Goal: Understand site structure: Understand site structure

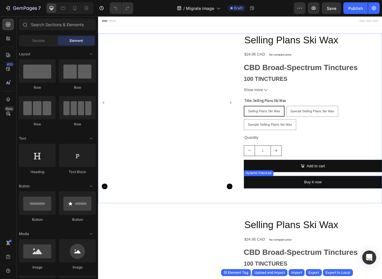
radio input "false"
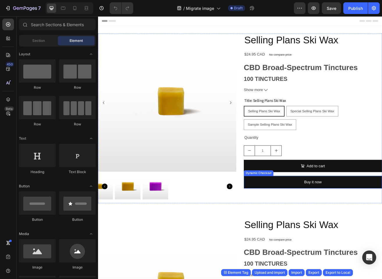
radio input "false"
radio input "true"
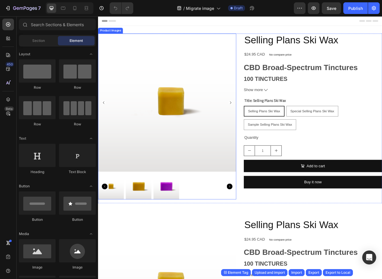
click at [233, 222] on div at bounding box center [183, 226] width 170 height 32
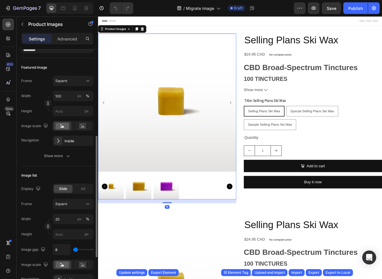
scroll to position [105, 0]
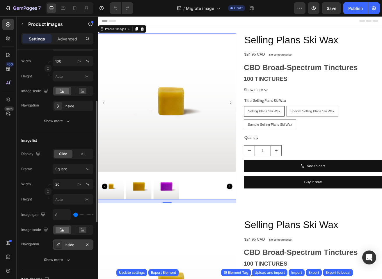
click at [62, 246] on div "Inside" at bounding box center [73, 244] width 41 height 10
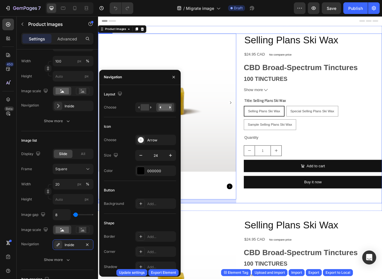
click at [280, 244] on div "Selling Plans Ski Wax Product Title $24.95 CAD Product Price Product Price No c…" at bounding box center [362, 141] width 170 height 208
radio input "true"
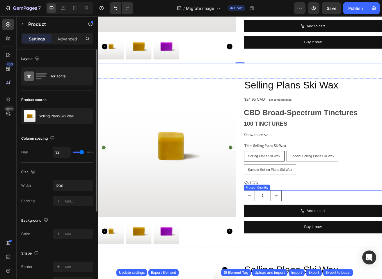
scroll to position [209, 0]
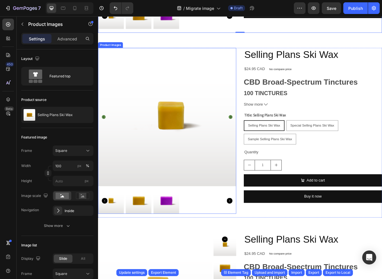
click at [225, 238] on div at bounding box center [183, 243] width 170 height 32
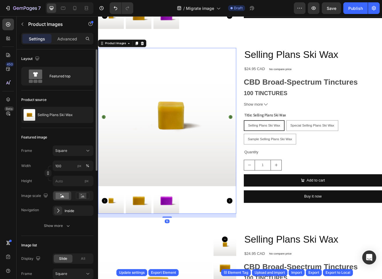
click at [69, 216] on div "Frame Square Width 100 px % Height px Image scale Navigation Inside Show more" at bounding box center [57, 187] width 72 height 85
click at [68, 213] on div "Inside" at bounding box center [73, 210] width 41 height 10
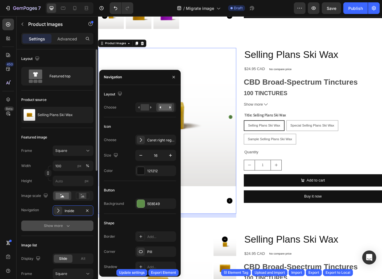
click at [28, 223] on button "Show more" at bounding box center [57, 225] width 72 height 10
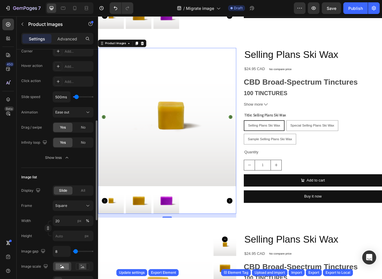
scroll to position [244, 0]
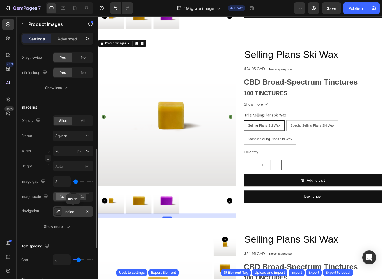
click at [64, 214] on div "Inside" at bounding box center [73, 211] width 41 height 10
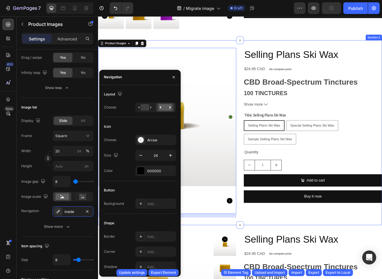
click at [341, 260] on div "Product Images 16 Selling Plans Ski Wax Product Title $24.95 CAD Product Price …" at bounding box center [272, 159] width 349 height 227
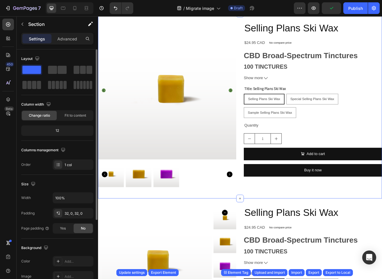
scroll to position [349, 0]
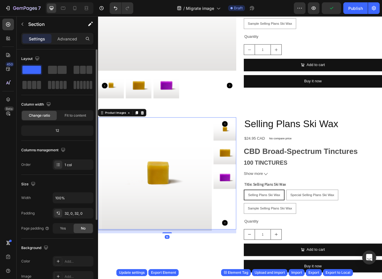
click at [177, 242] on img at bounding box center [171, 209] width 139 height 139
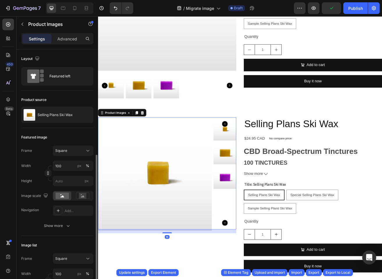
scroll to position [139, 0]
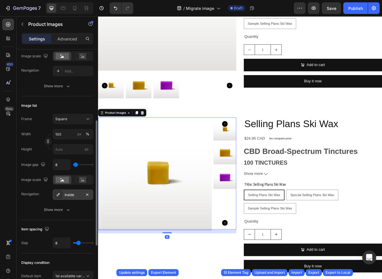
click at [66, 195] on div "Inside" at bounding box center [73, 194] width 17 height 5
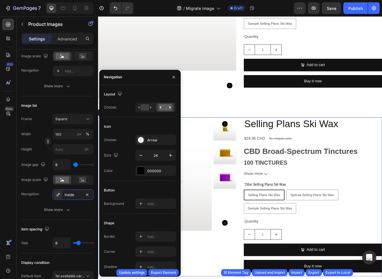
click at [364, 271] on div "Selling Plans Ski Wax Product Title $24.95 CAD Product Price Product Price No c…" at bounding box center [362, 237] width 170 height 195
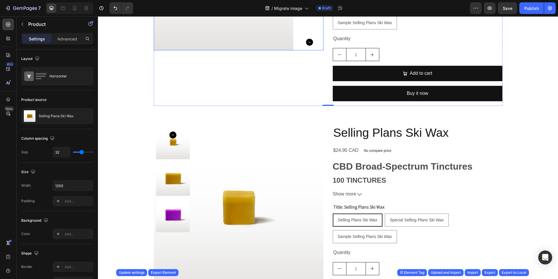
scroll to position [663, 0]
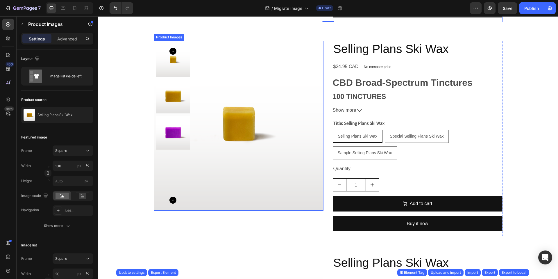
click at [279, 152] on img at bounding box center [239, 126] width 170 height 170
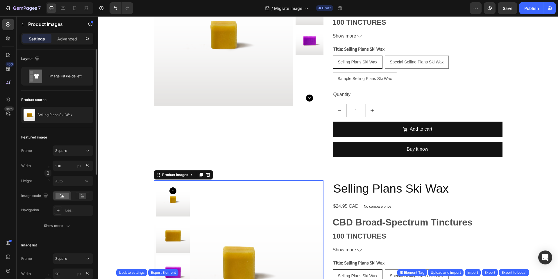
scroll to position [139, 0]
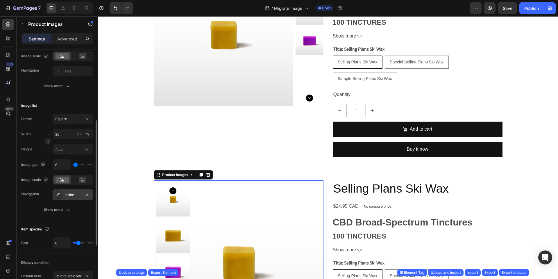
click at [63, 194] on div "Inside" at bounding box center [73, 194] width 41 height 10
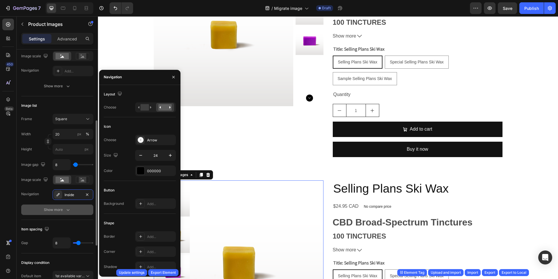
click at [34, 213] on button "Show more" at bounding box center [57, 209] width 72 height 10
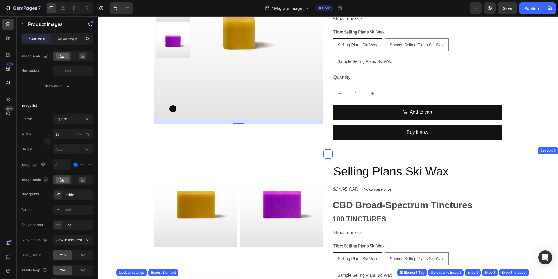
scroll to position [872, 0]
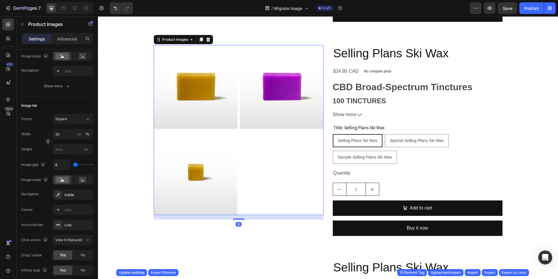
click at [268, 188] on div at bounding box center [239, 130] width 170 height 170
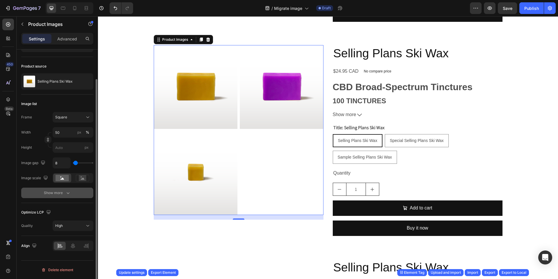
click at [65, 196] on button "Show more" at bounding box center [57, 192] width 72 height 10
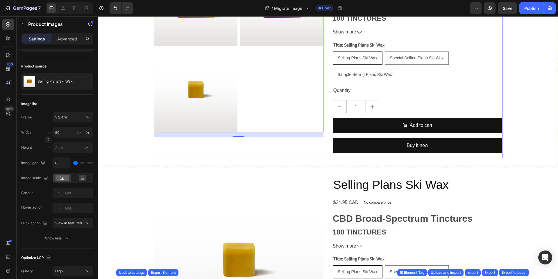
scroll to position [1046, 0]
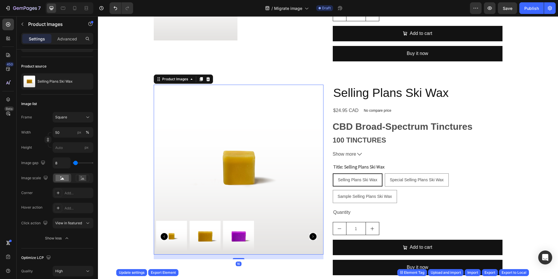
click at [270, 202] on img at bounding box center [239, 170] width 170 height 170
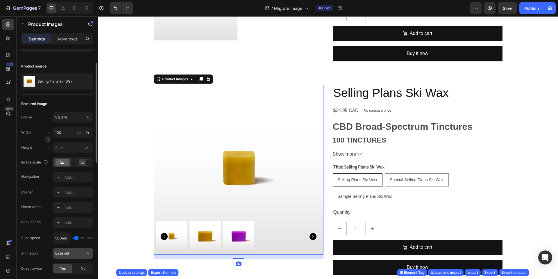
scroll to position [138, 0]
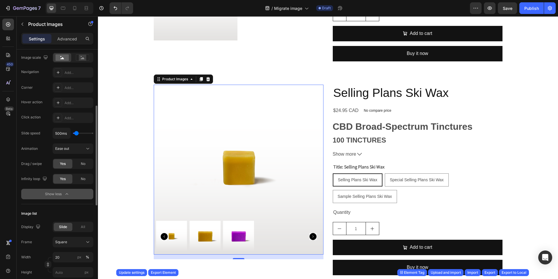
click at [60, 193] on div "Show less" at bounding box center [57, 194] width 25 height 6
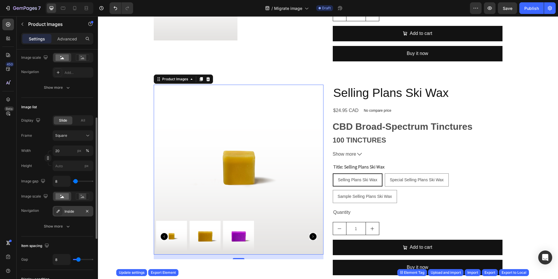
click at [69, 213] on div "Inside" at bounding box center [73, 211] width 17 height 5
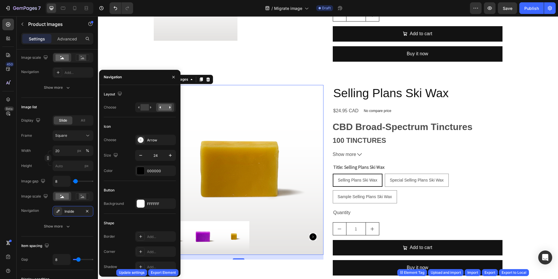
scroll to position [1046, 0]
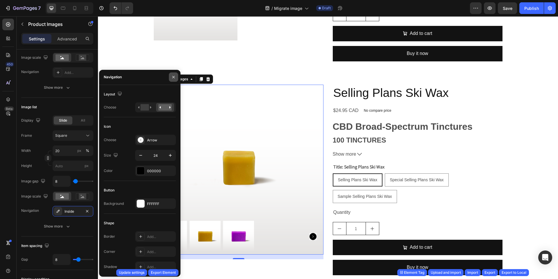
drag, startPoint x: 175, startPoint y: 76, endPoint x: 175, endPoint y: 96, distance: 19.8
click at [175, 76] on icon "button" at bounding box center [173, 77] width 5 height 5
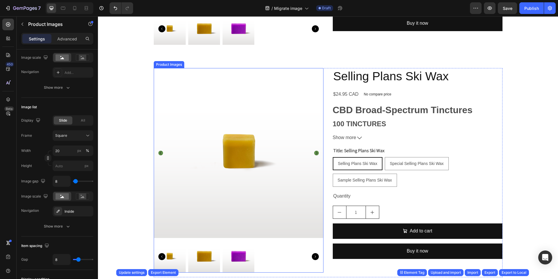
scroll to position [244, 0]
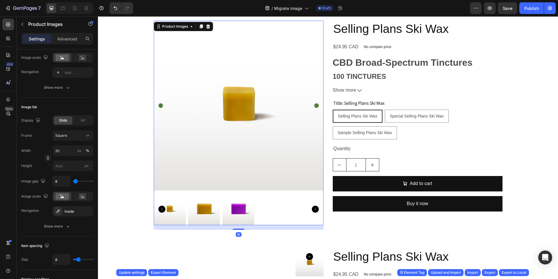
click at [285, 207] on div at bounding box center [239, 209] width 170 height 32
click at [66, 210] on div "Inside" at bounding box center [73, 211] width 17 height 5
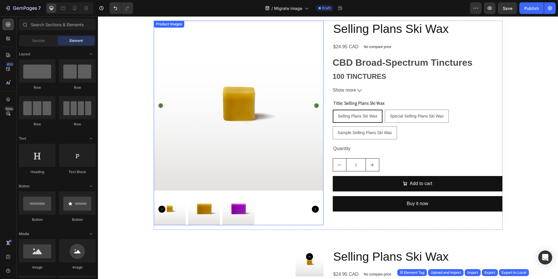
click at [296, 209] on div at bounding box center [239, 209] width 170 height 32
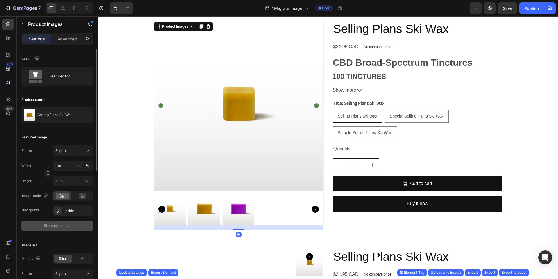
click at [62, 222] on button "Show more" at bounding box center [57, 225] width 72 height 10
